Goal: Task Accomplishment & Management: Manage account settings

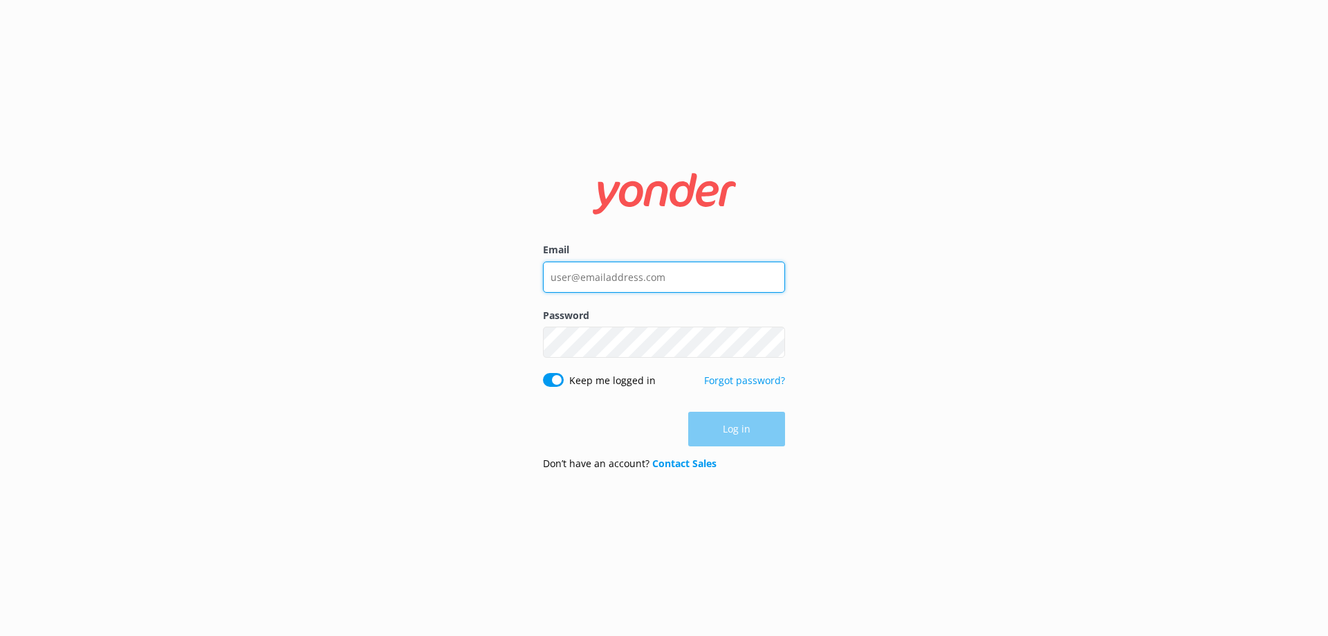
type input "[EMAIL_ADDRESS][DOMAIN_NAME]"
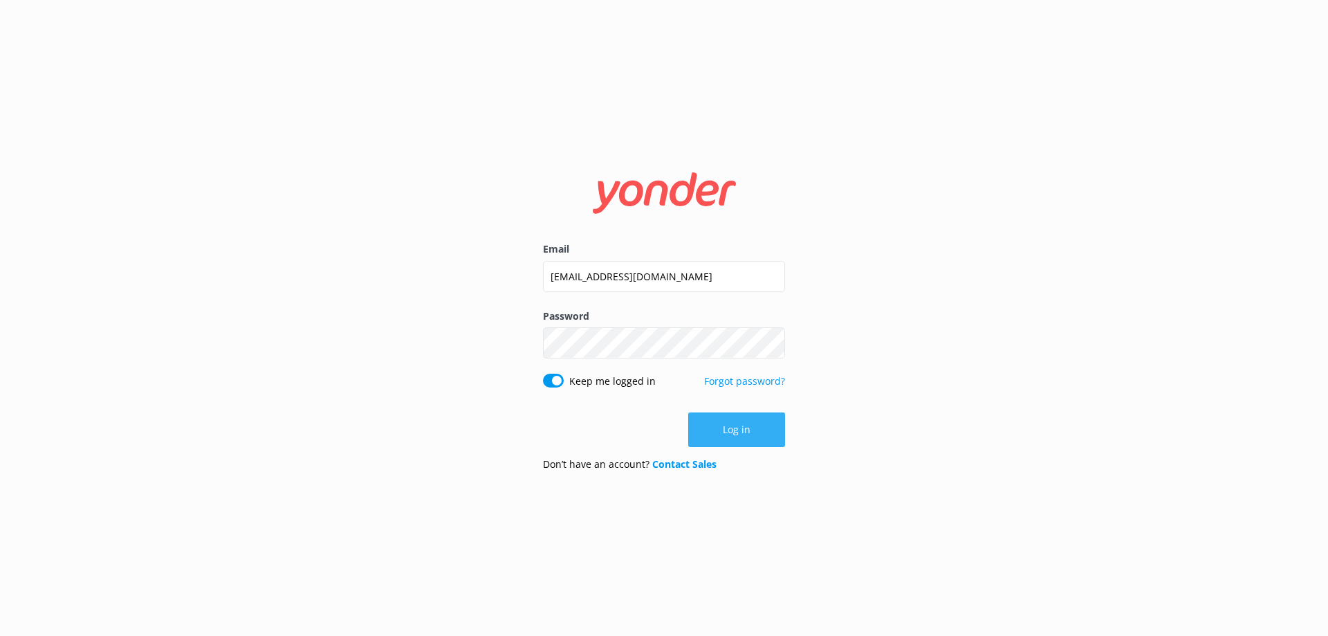
click at [749, 436] on button "Log in" at bounding box center [736, 429] width 97 height 35
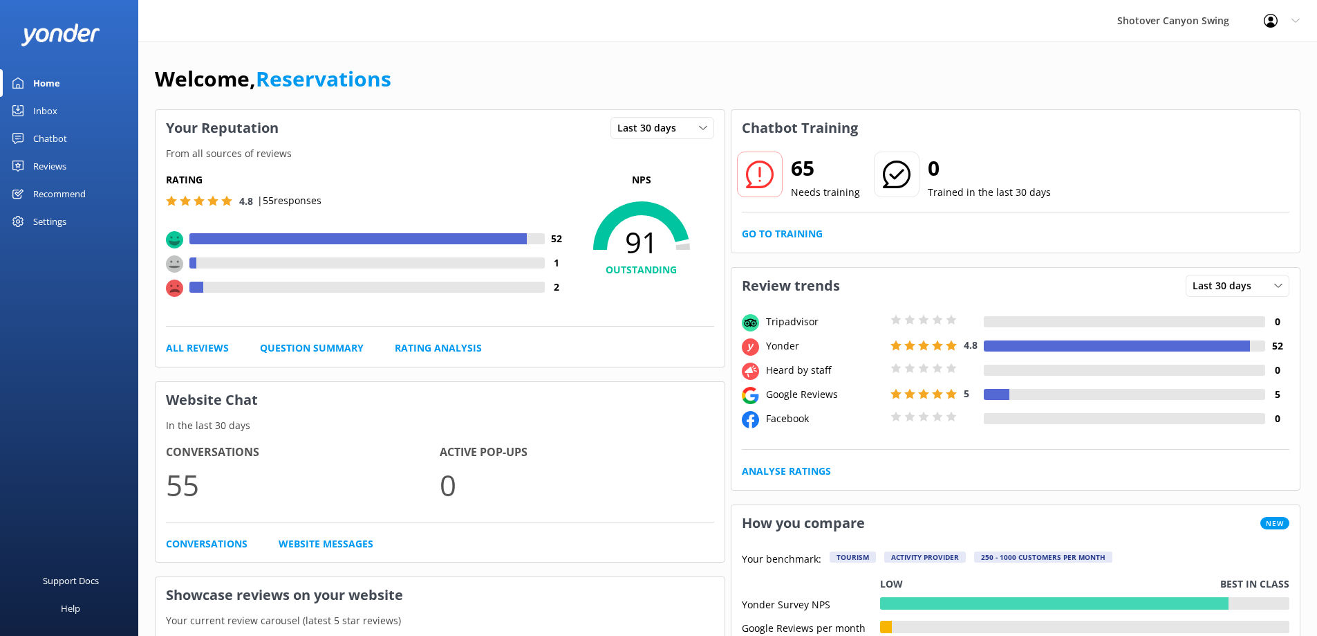
click at [64, 108] on link "Inbox" at bounding box center [69, 111] width 138 height 28
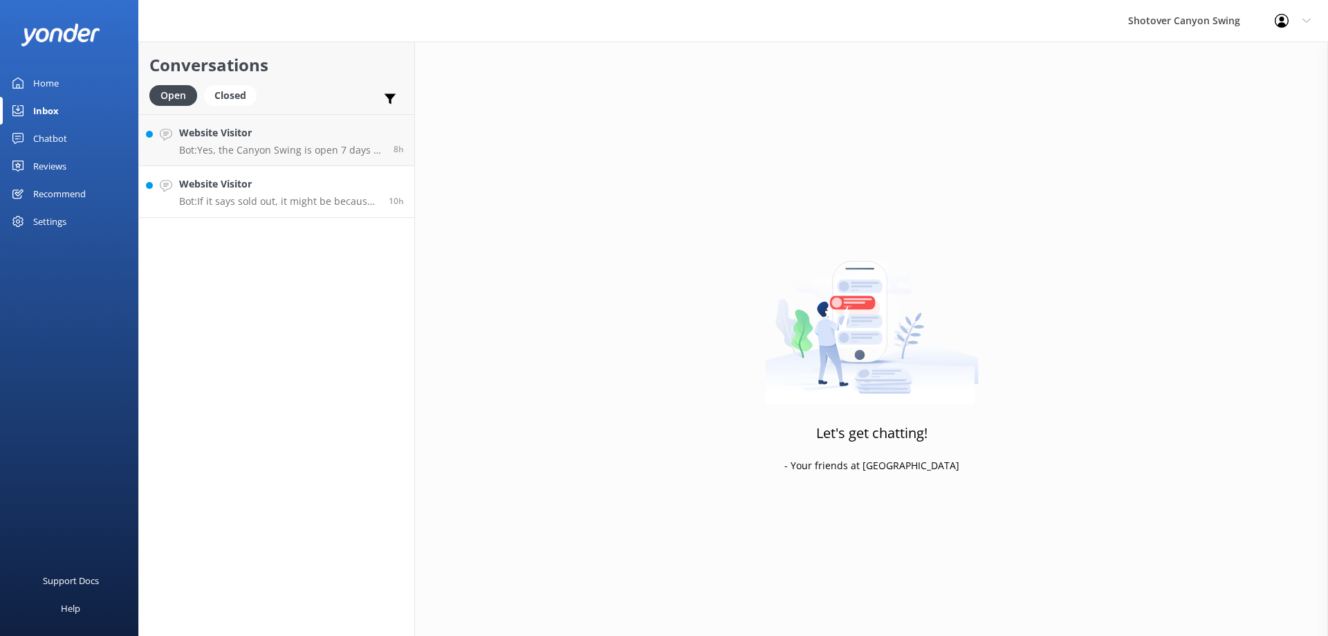
click at [257, 203] on p "Bot: If it says sold out, it might be because the availability for that date ha…" at bounding box center [278, 201] width 199 height 12
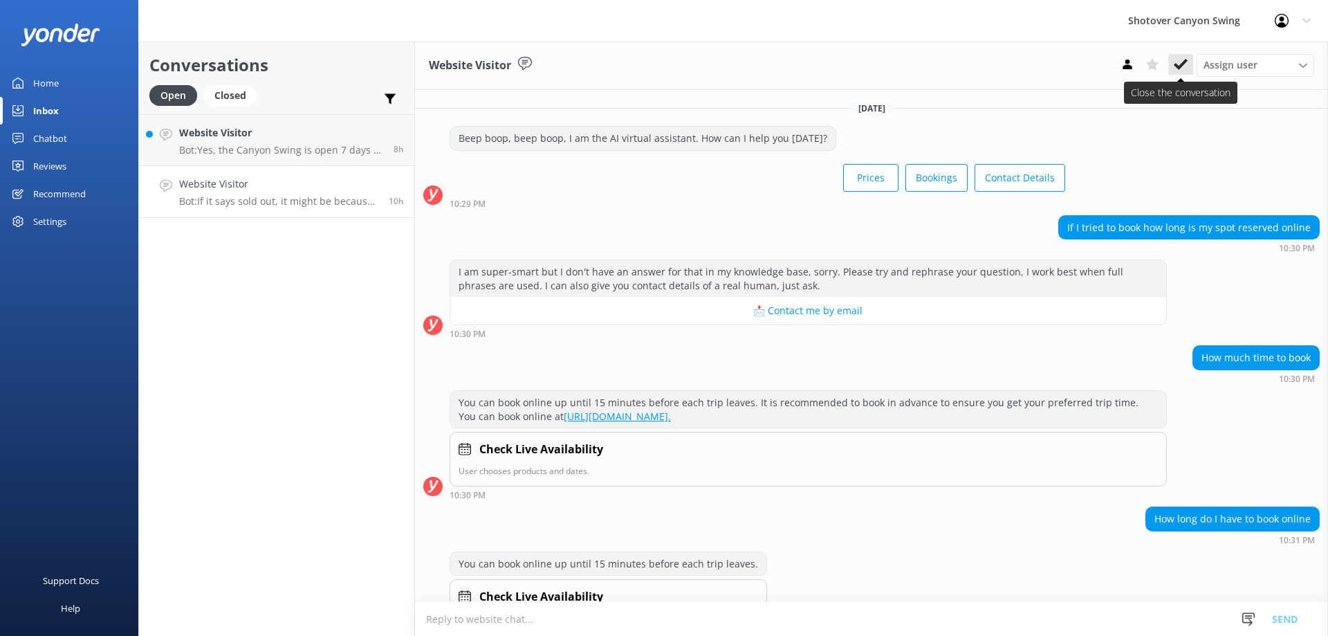
click at [1191, 68] on button at bounding box center [1180, 64] width 25 height 21
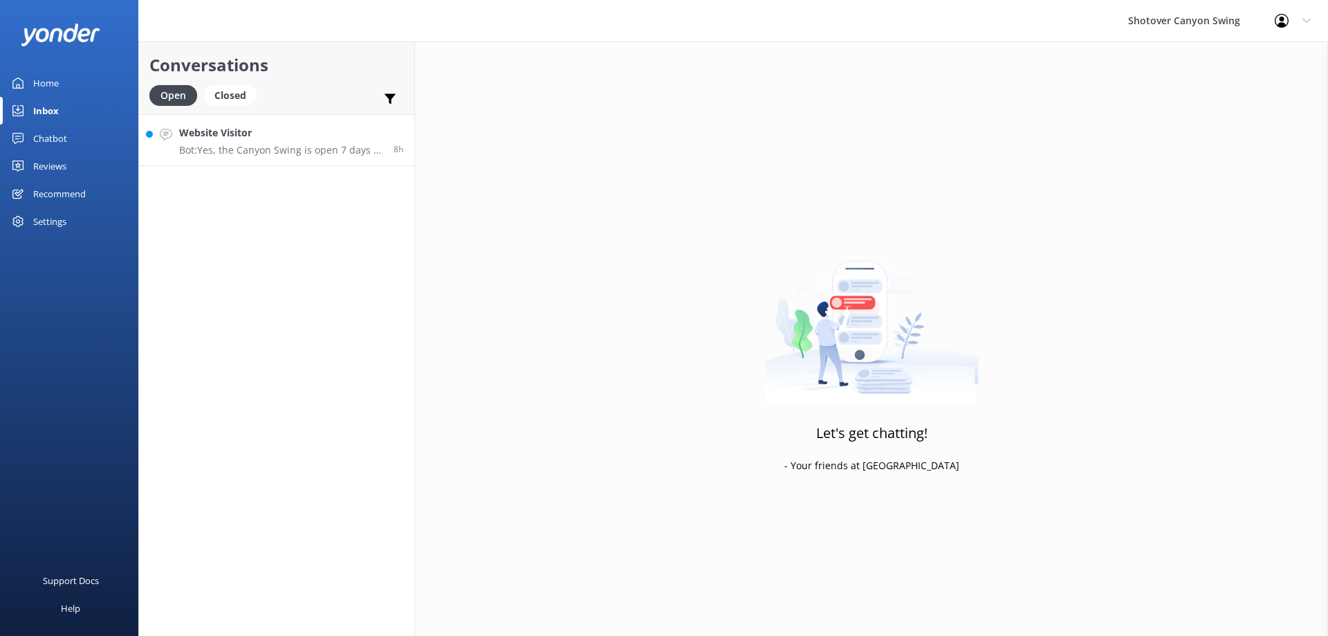
click at [276, 154] on p "Bot: Yes, the Canyon Swing is open 7 days a week all year round, including wint…" at bounding box center [281, 150] width 204 height 12
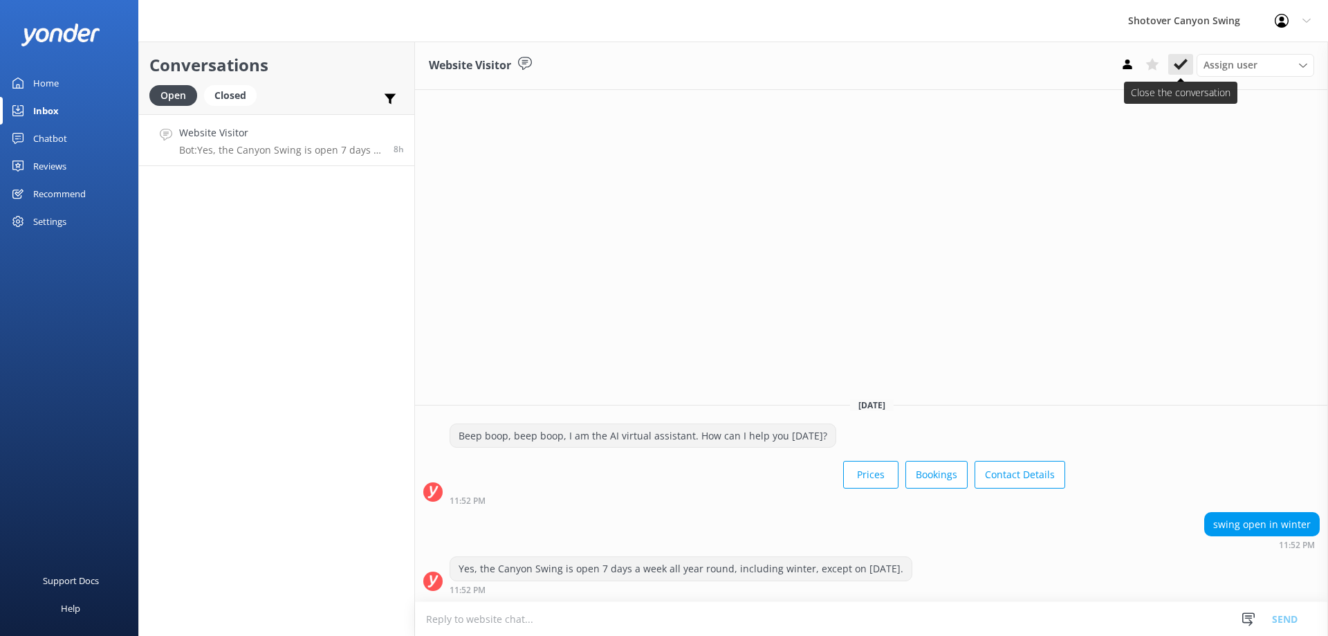
click at [1180, 61] on icon at bounding box center [1181, 64] width 14 height 14
